Goal: Information Seeking & Learning: Learn about a topic

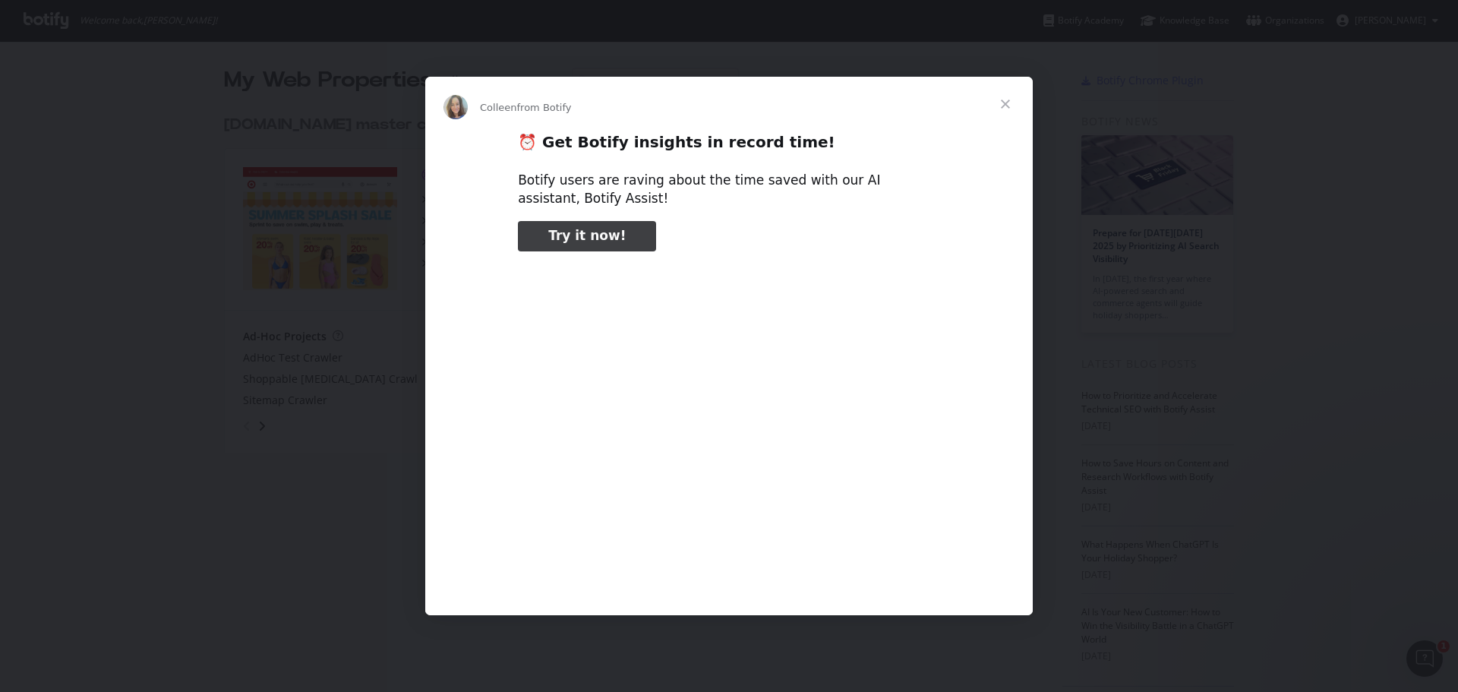
click at [1010, 101] on span "Close" at bounding box center [1005, 104] width 55 height 55
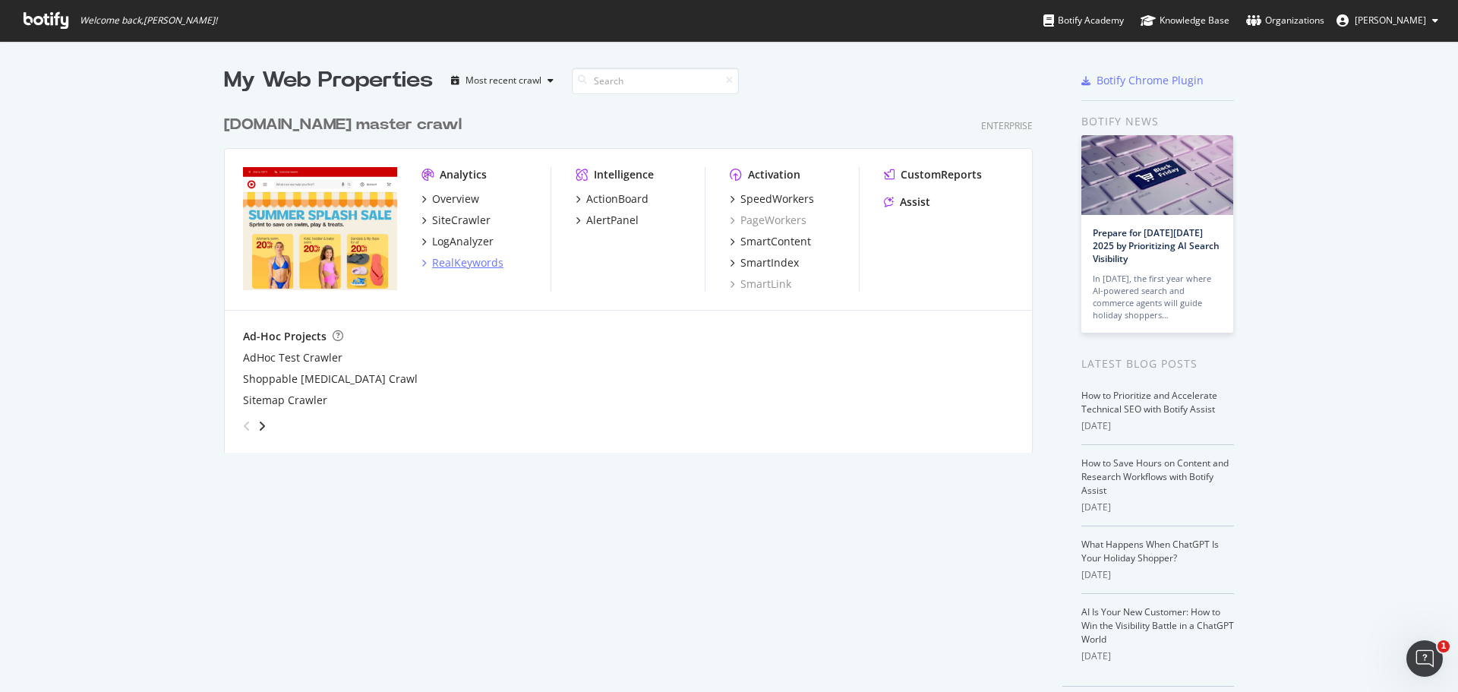
click at [425, 261] on div "RealKeywords" at bounding box center [463, 262] width 82 height 15
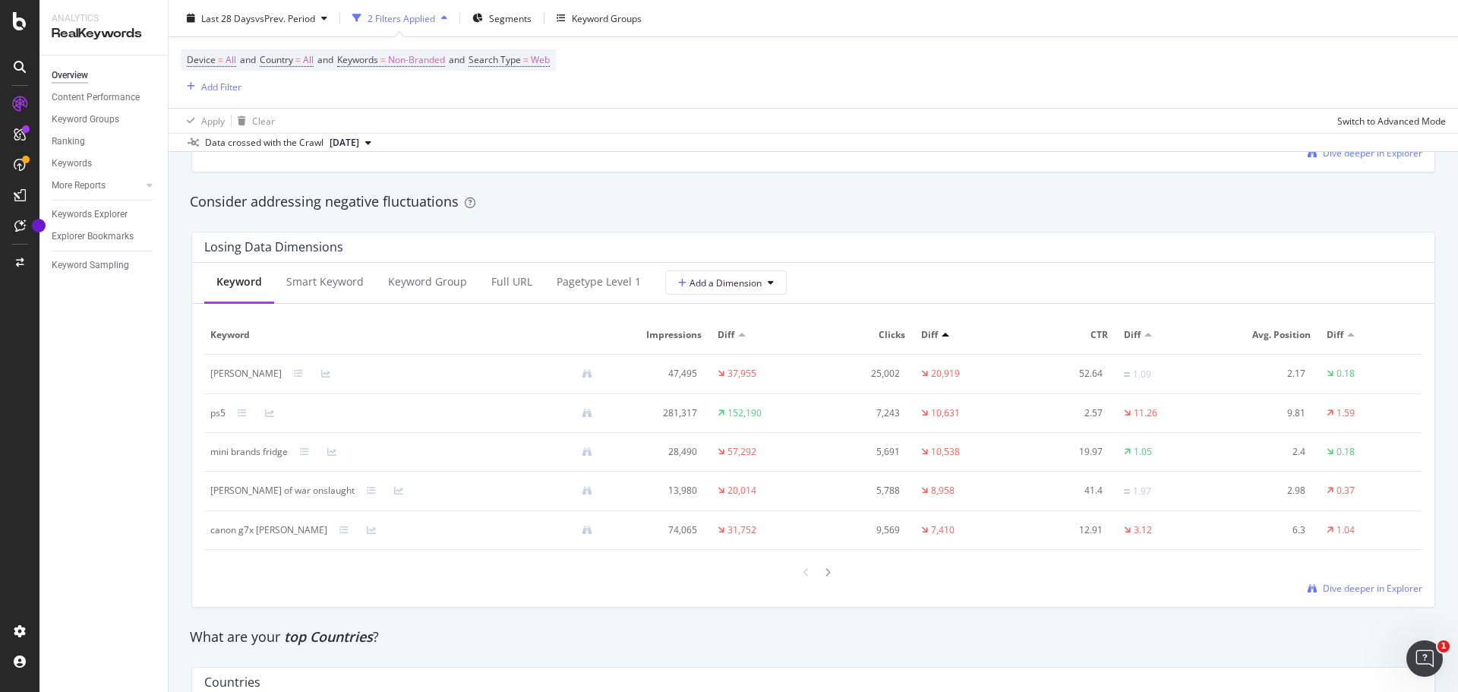
scroll to position [1747, 0]
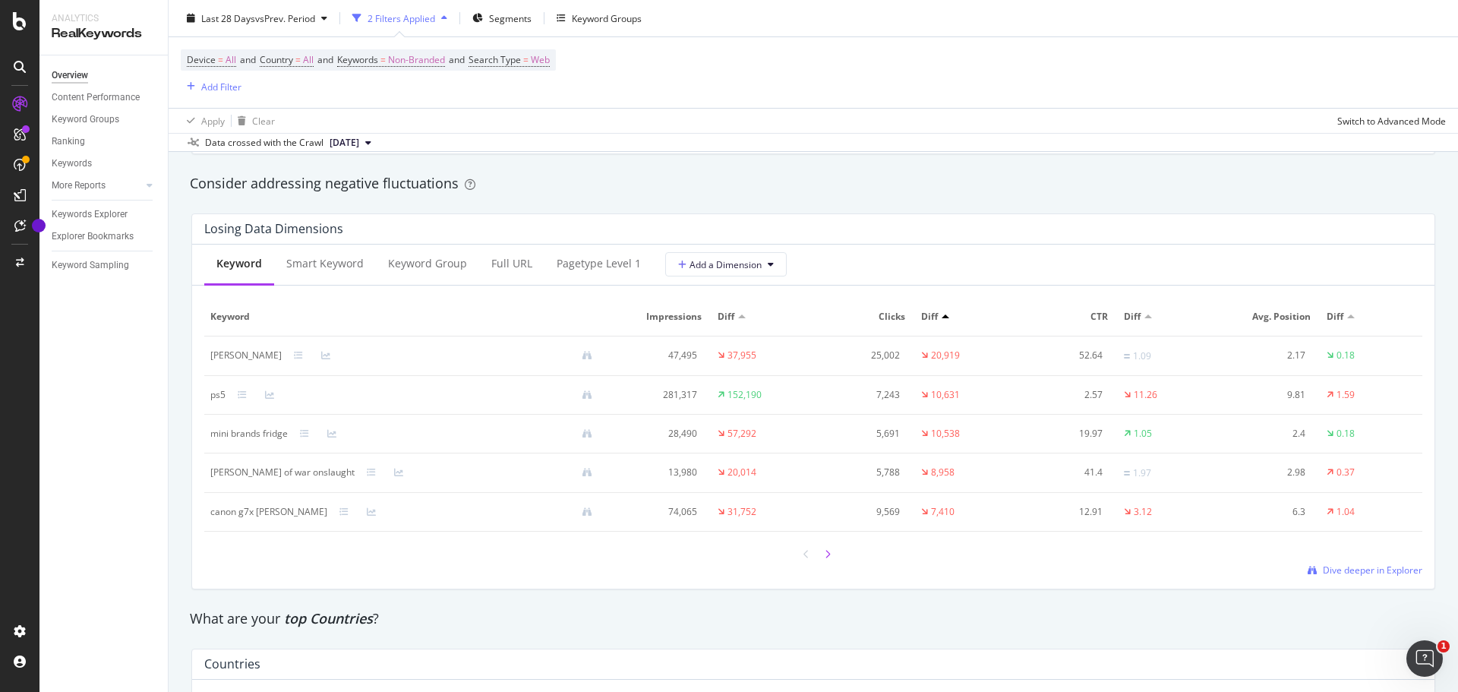
click at [828, 551] on div at bounding box center [828, 554] width 14 height 21
click at [825, 557] on icon at bounding box center [828, 555] width 6 height 9
